Goal: Task Accomplishment & Management: Use online tool/utility

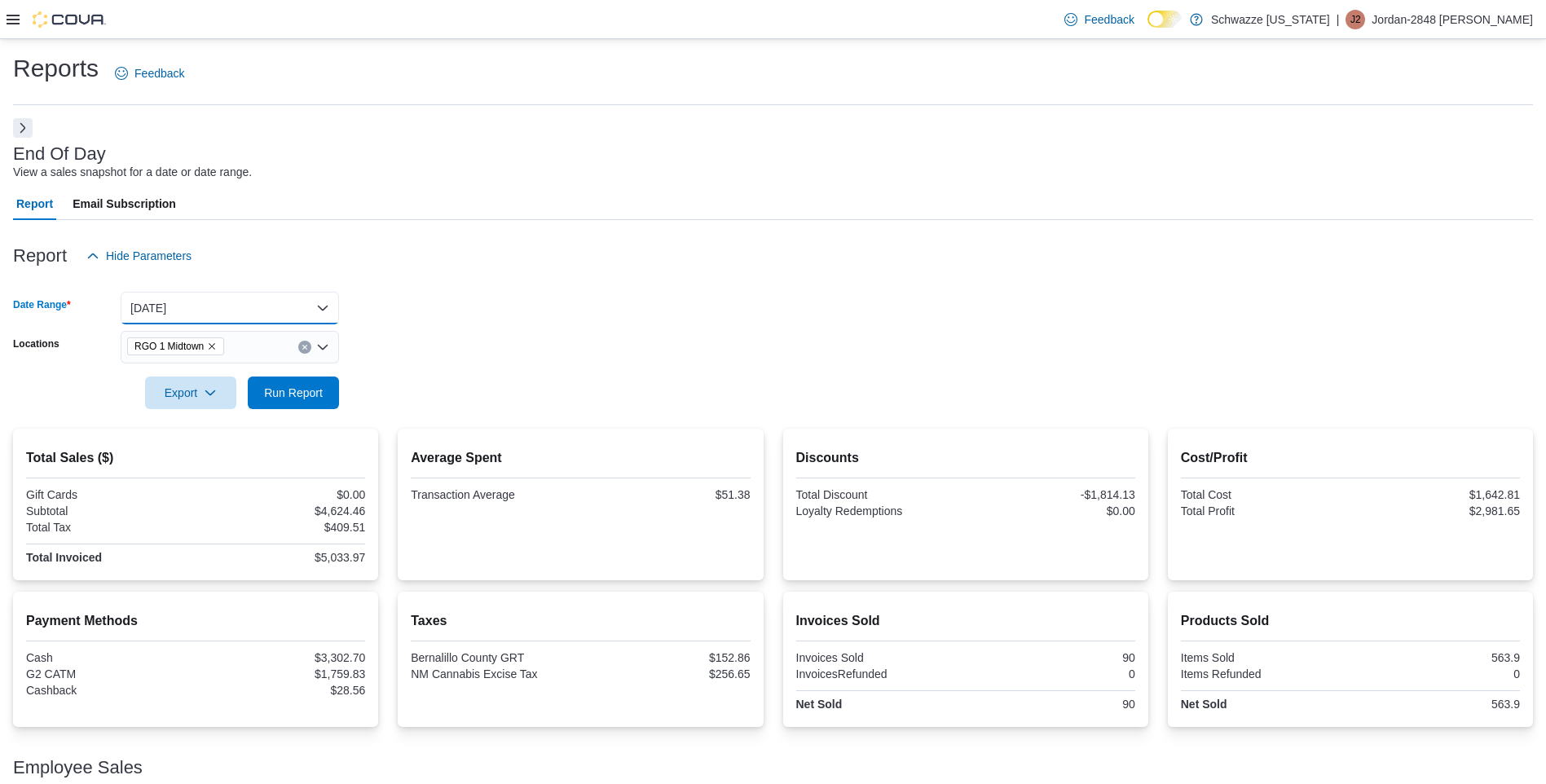
click at [319, 321] on button "[DATE]" at bounding box center [230, 308] width 219 height 33
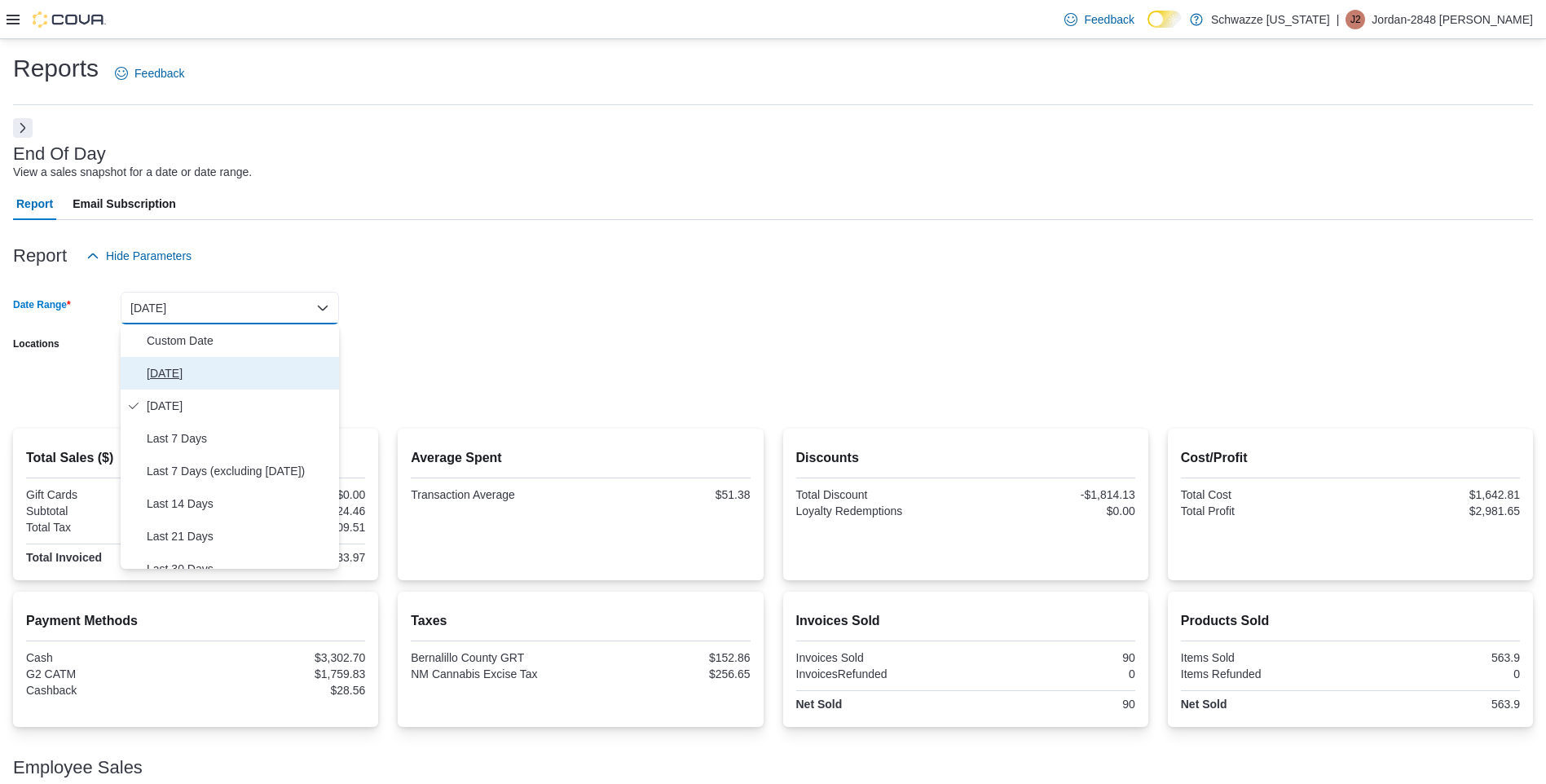
click at [243, 379] on span "[DATE]" at bounding box center [239, 372] width 186 height 19
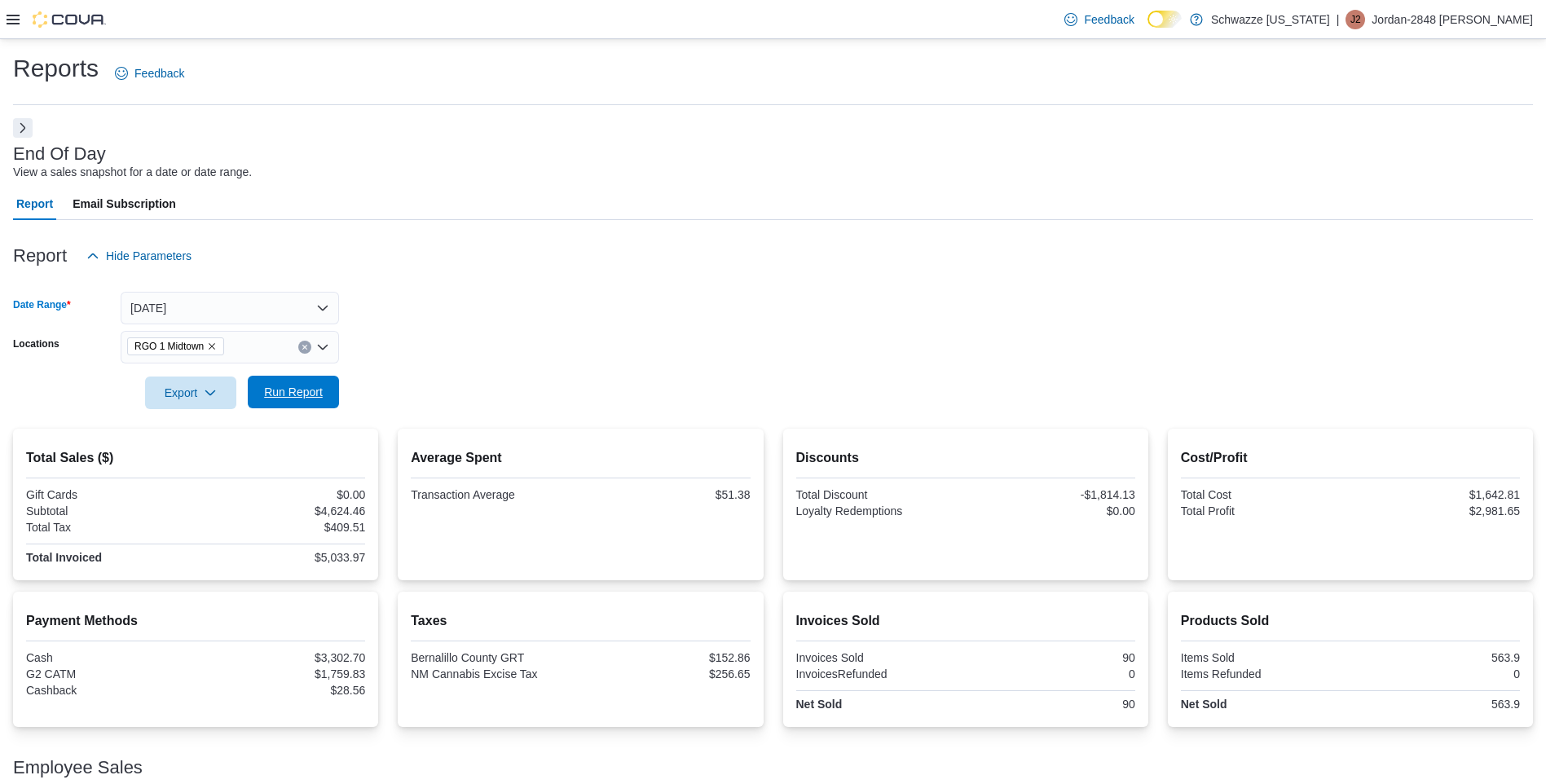
click at [322, 401] on span "Run Report" at bounding box center [293, 392] width 71 height 33
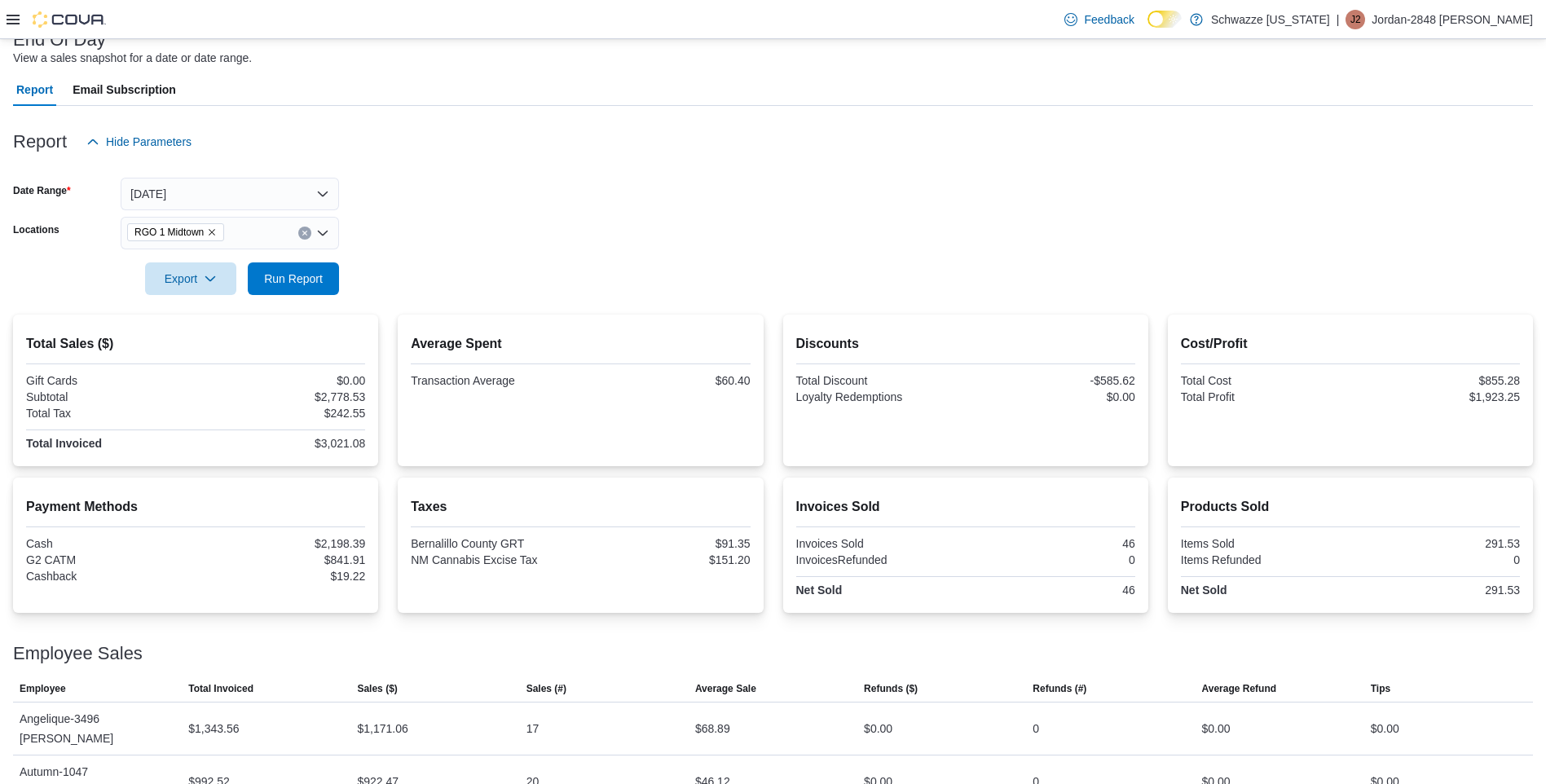
scroll to position [145, 0]
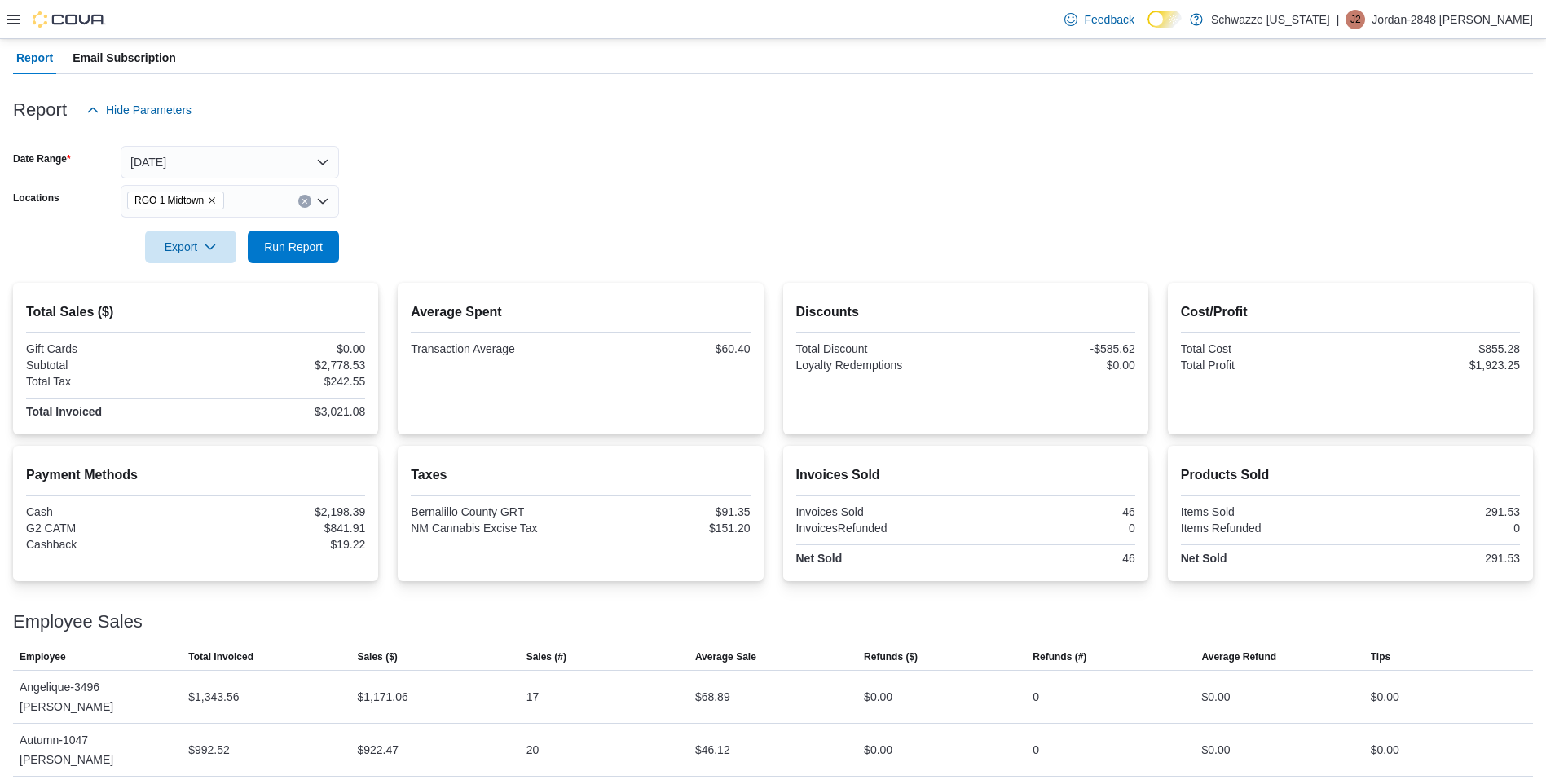
click at [13, 22] on icon at bounding box center [13, 19] width 13 height 13
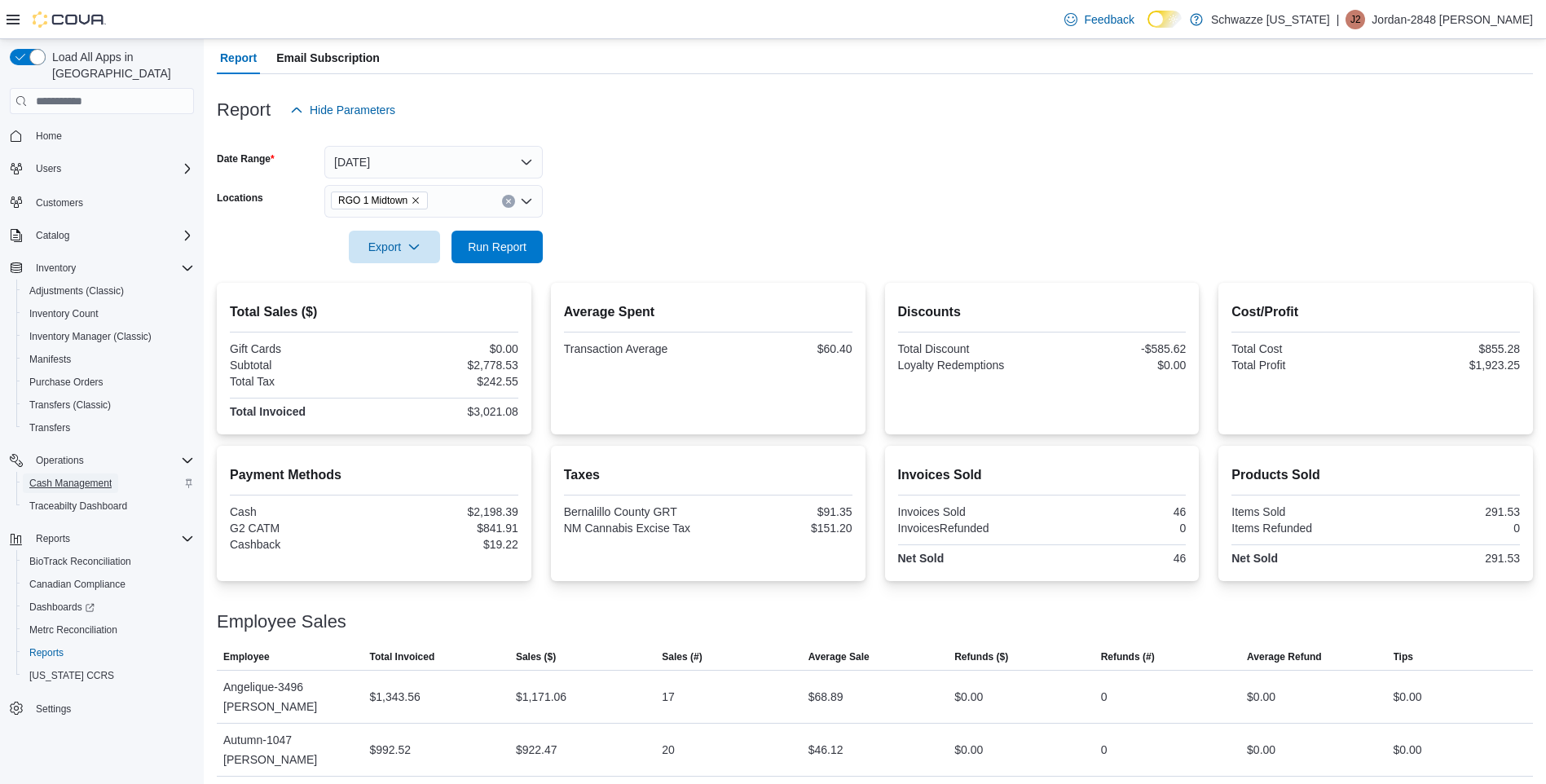
click at [77, 477] on span "Cash Management" at bounding box center [70, 483] width 82 height 13
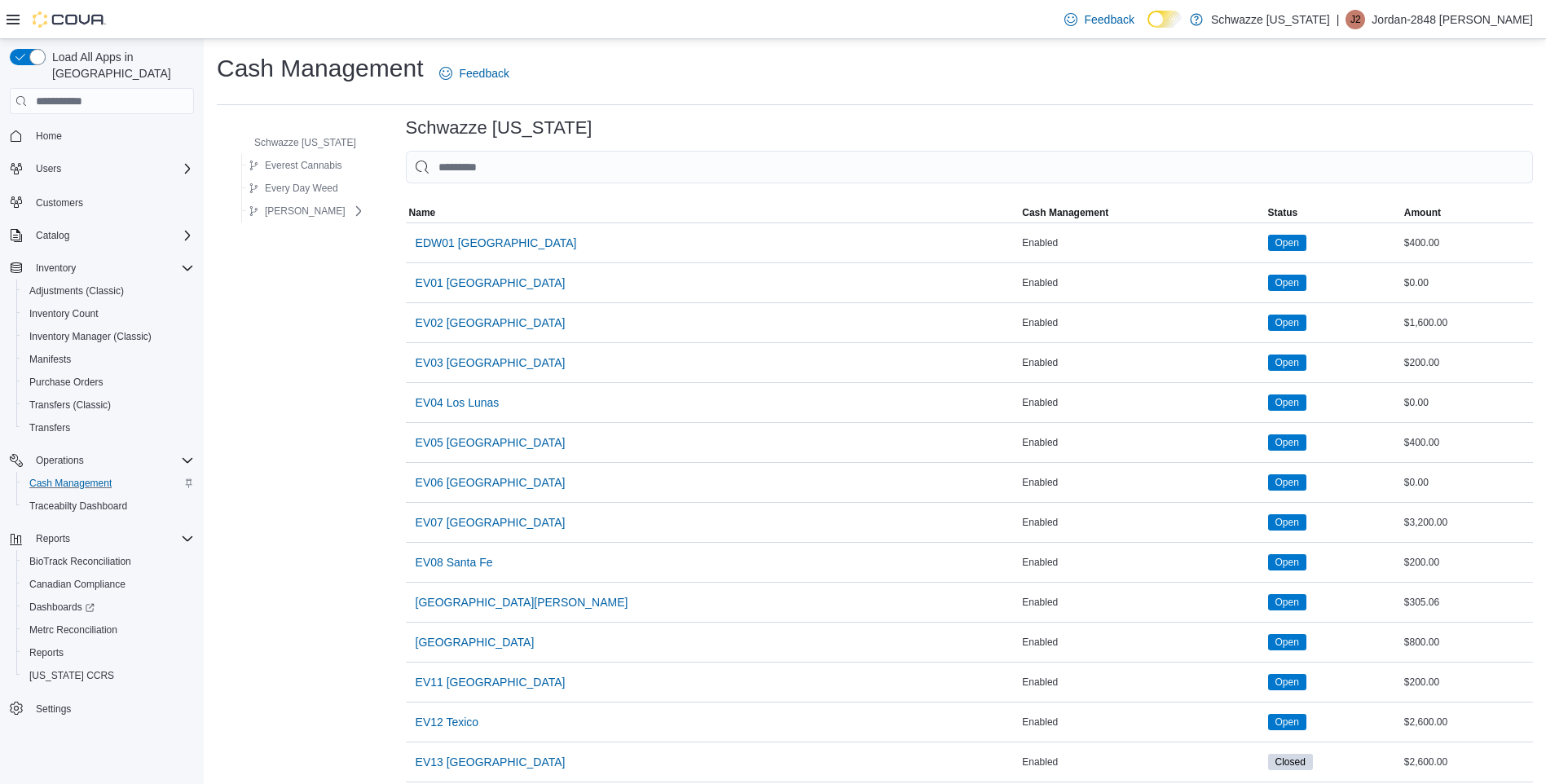
drag, startPoint x: 420, startPoint y: 764, endPoint x: 345, endPoint y: 415, distance: 357.0
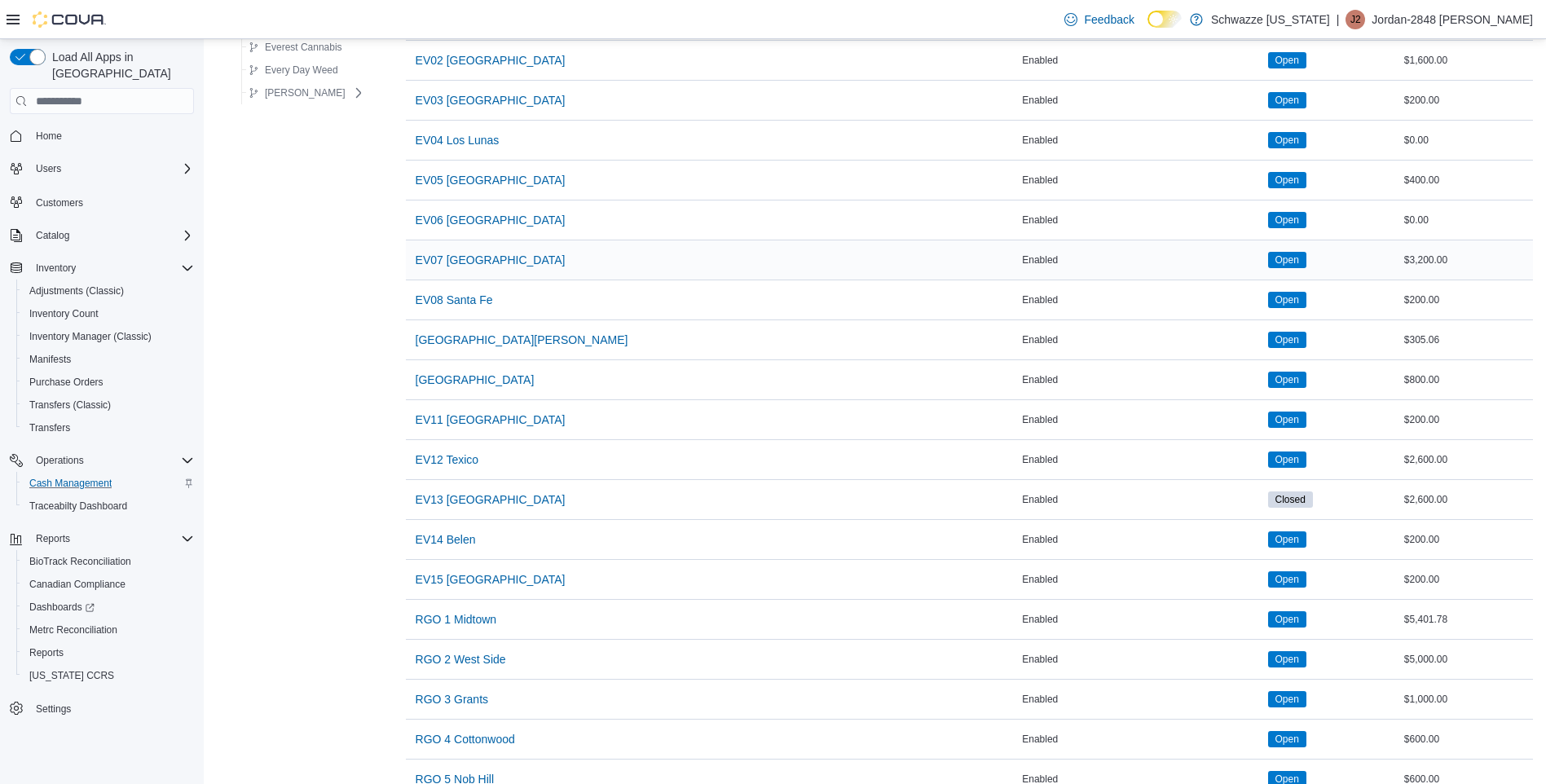
scroll to position [326, 0]
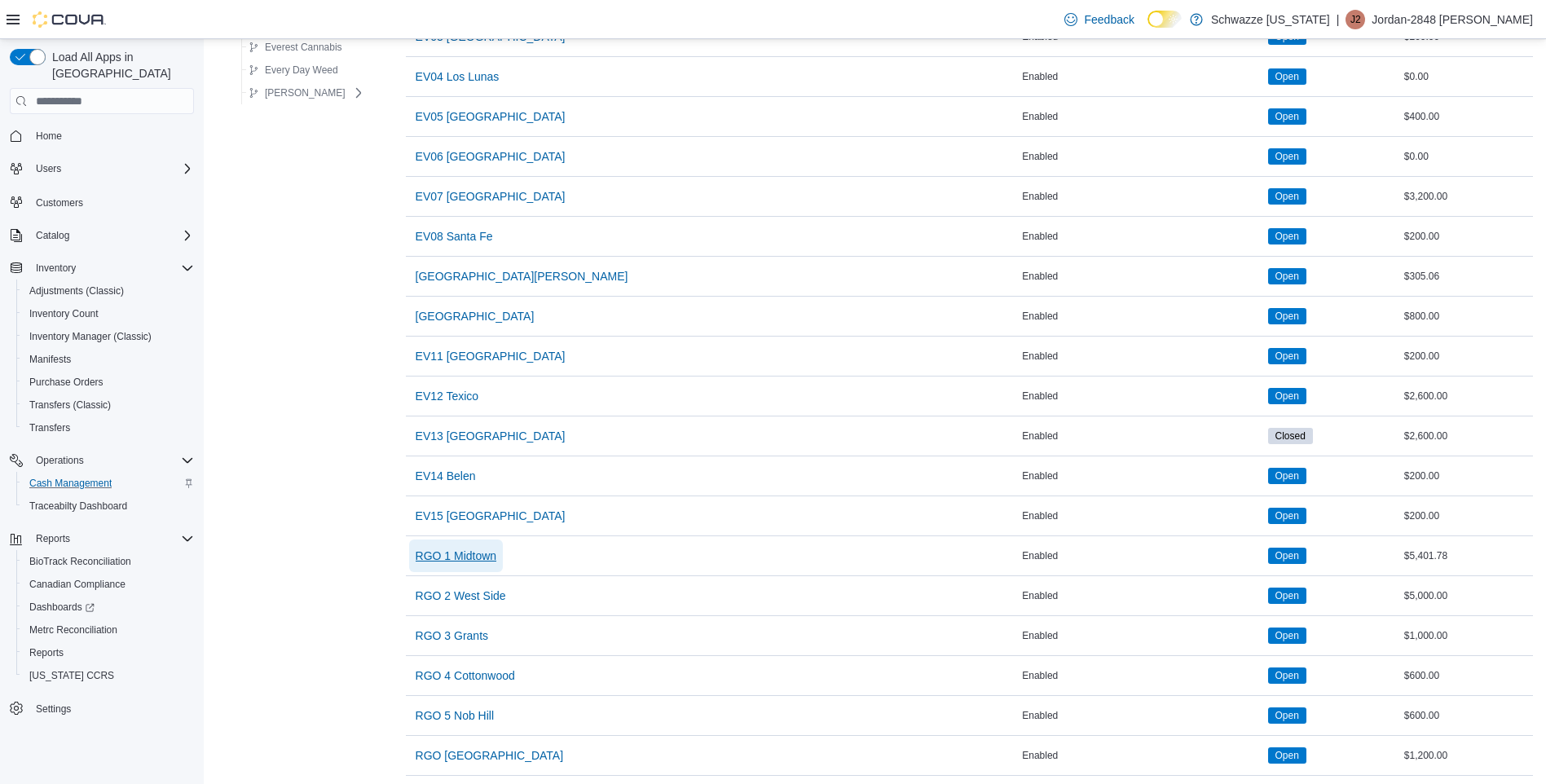
click at [490, 547] on span "RGO 1 Midtown" at bounding box center [456, 555] width 81 height 33
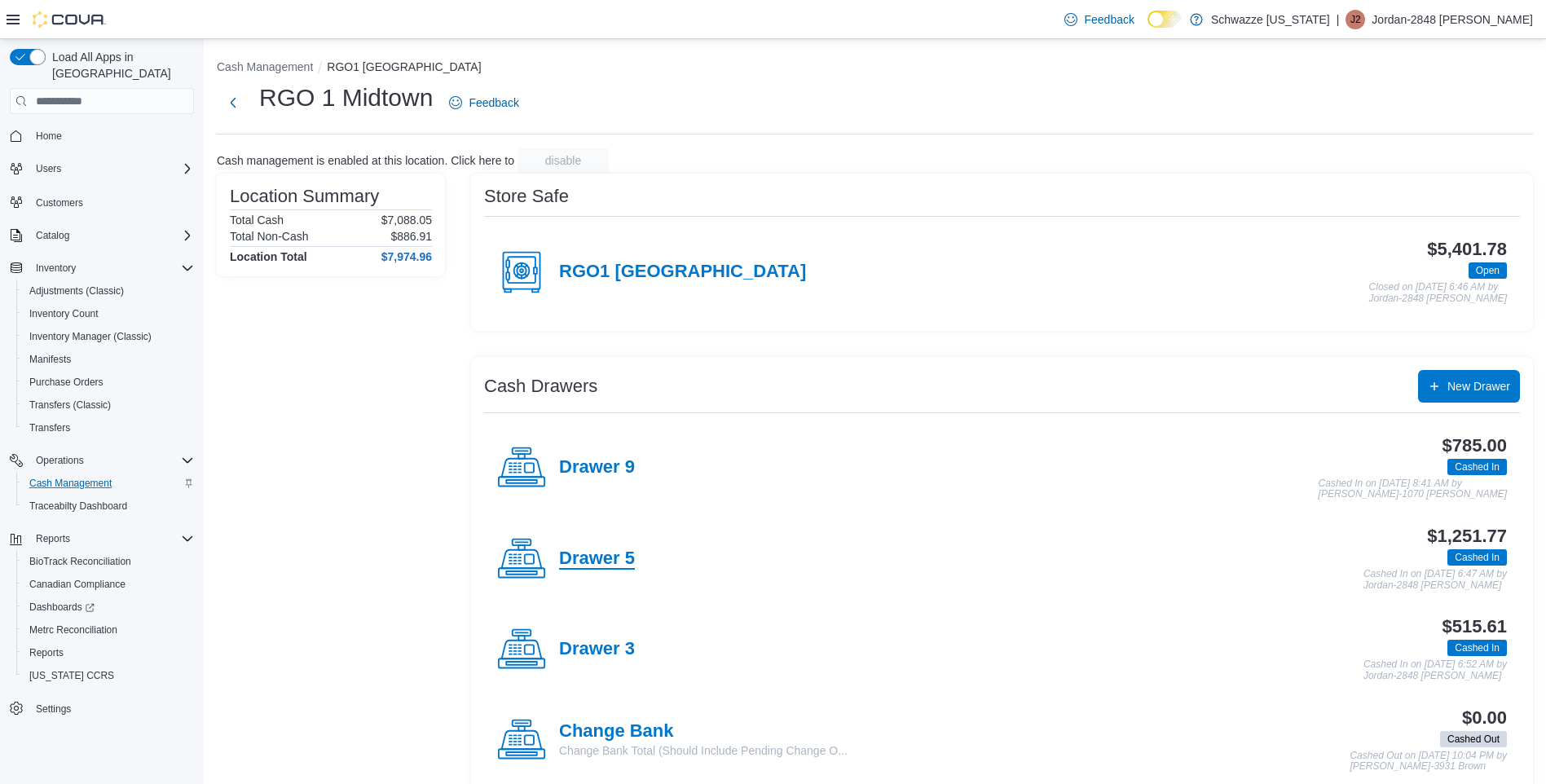
click at [620, 565] on h4 "Drawer 5" at bounding box center [597, 558] width 76 height 21
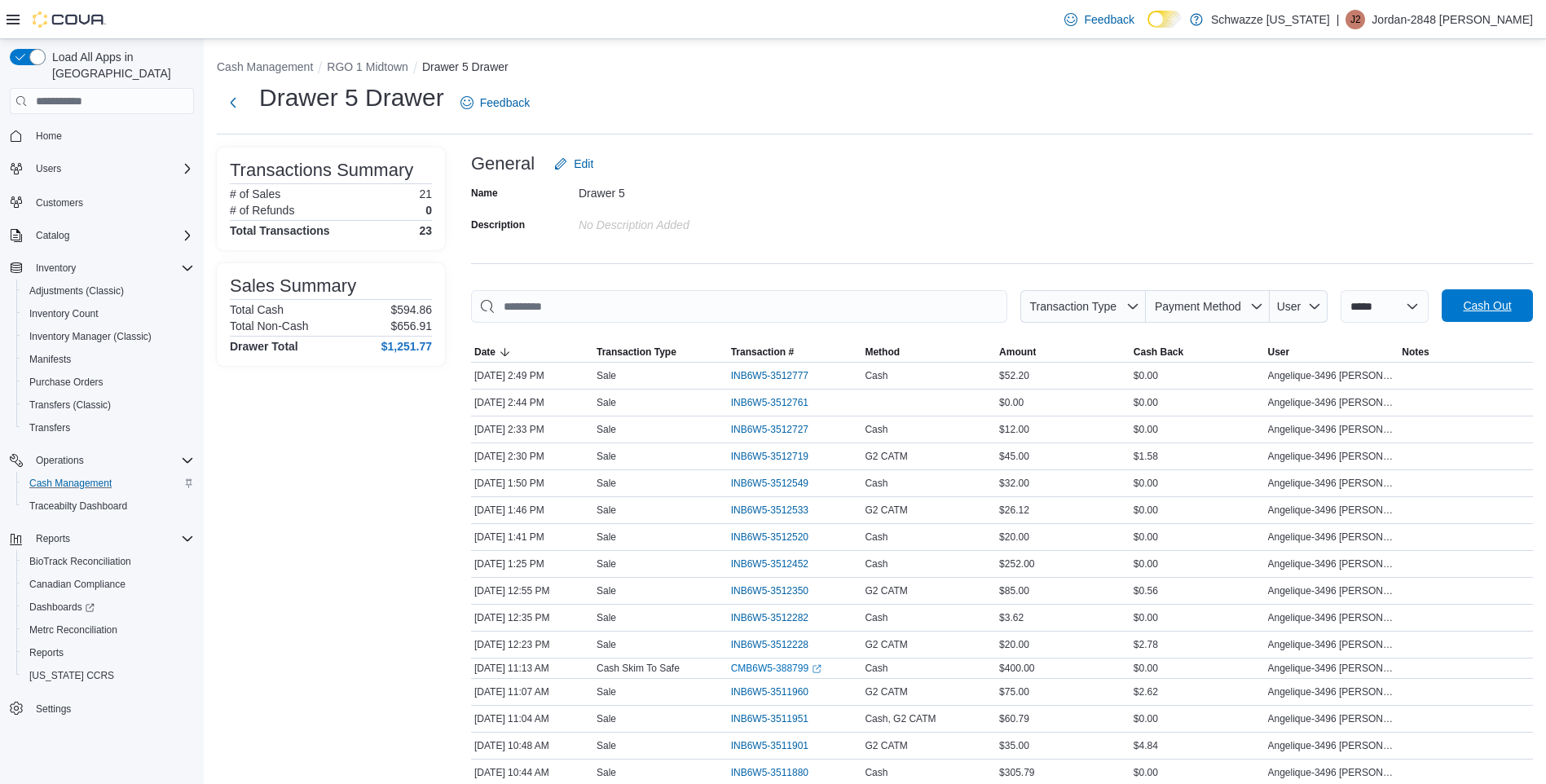
click at [1482, 298] on span "Cash Out" at bounding box center [1487, 306] width 71 height 33
